Goal: Book appointment/travel/reservation

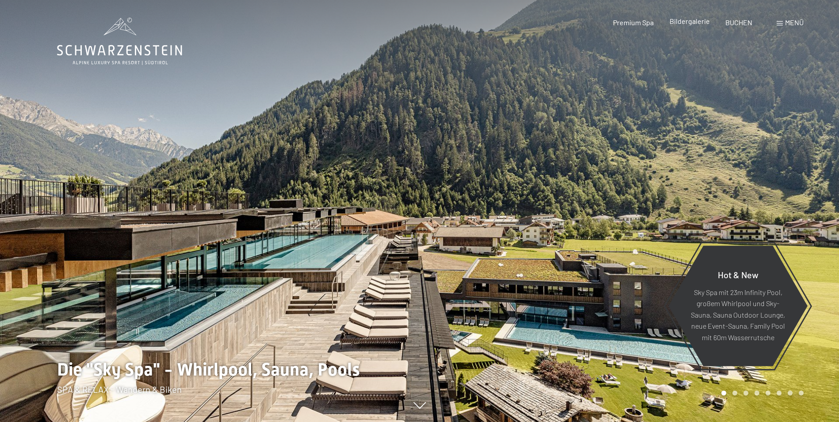
click at [700, 22] on span "Bildergalerie" at bounding box center [690, 21] width 40 height 8
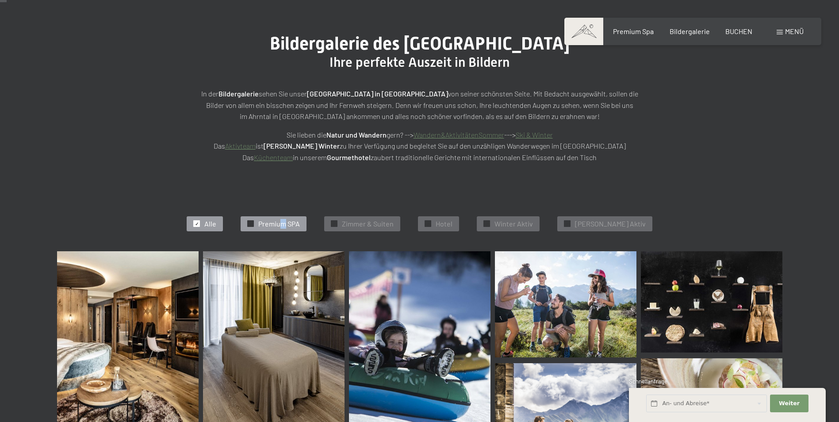
click at [298, 217] on div "✓ Premium SPA" at bounding box center [274, 223] width 66 height 15
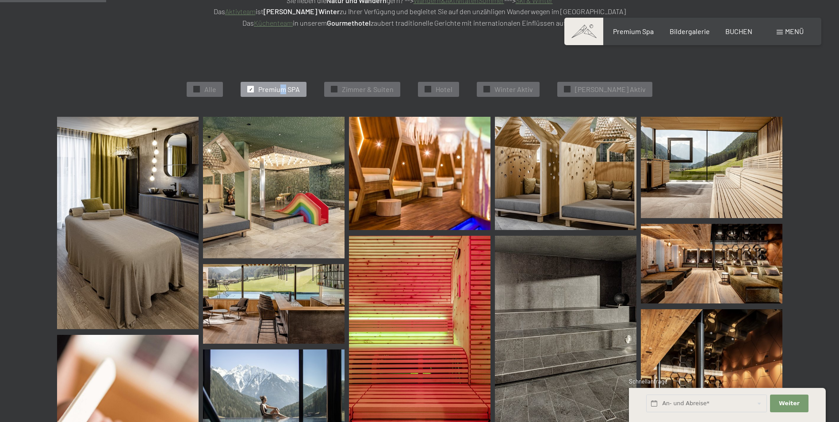
scroll to position [46, 0]
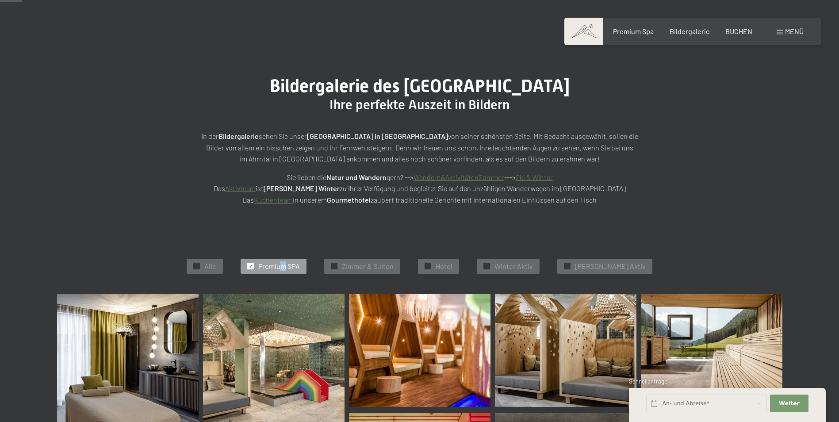
click at [299, 266] on span "Premium SPA" at bounding box center [279, 266] width 42 height 10
click at [372, 265] on span "Zimmer & Suiten" at bounding box center [368, 266] width 52 height 10
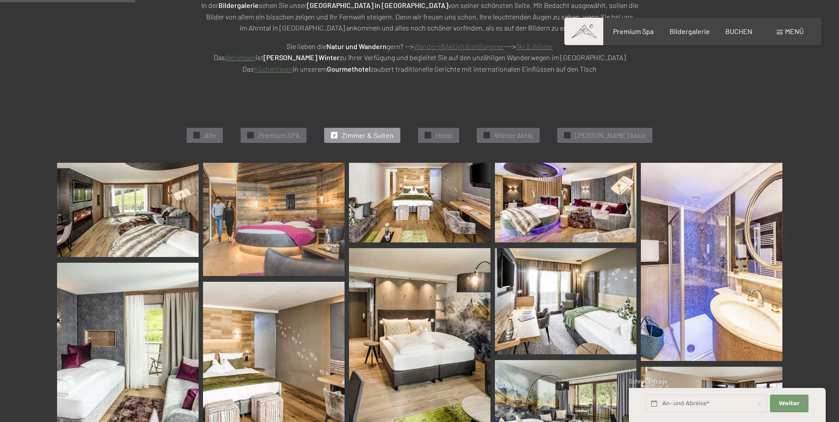
scroll to position [221, 0]
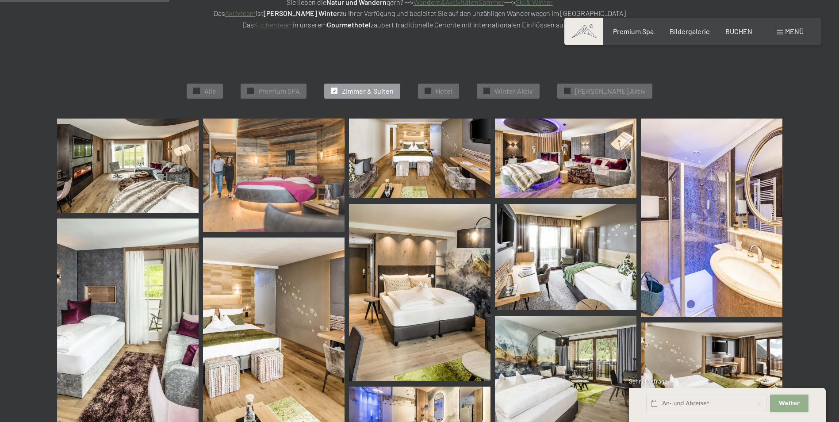
click at [795, 398] on button "Weiter Adressfelder ausblenden" at bounding box center [789, 404] width 38 height 18
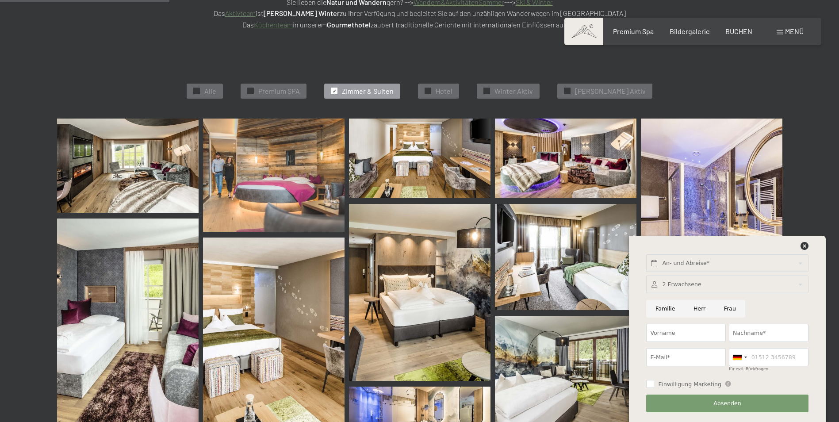
click at [811, 169] on div "✓ Alle ✓ Premium SPA ✓ Zimmer & Suiten ✓ Hotel ✓ Winter Aktiv ✓ Sommer Aktiv Al…" at bounding box center [420, 348] width 792 height 568
click at [804, 246] on icon at bounding box center [805, 246] width 8 height 8
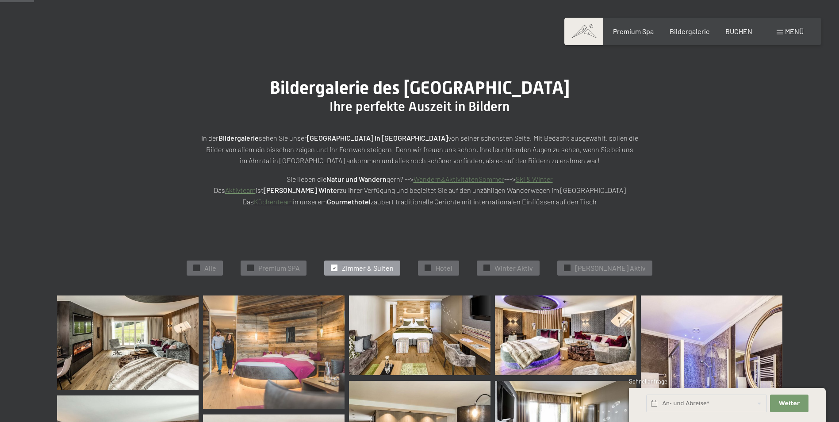
scroll to position [0, 0]
